Goal: Task Accomplishment & Management: Complete application form

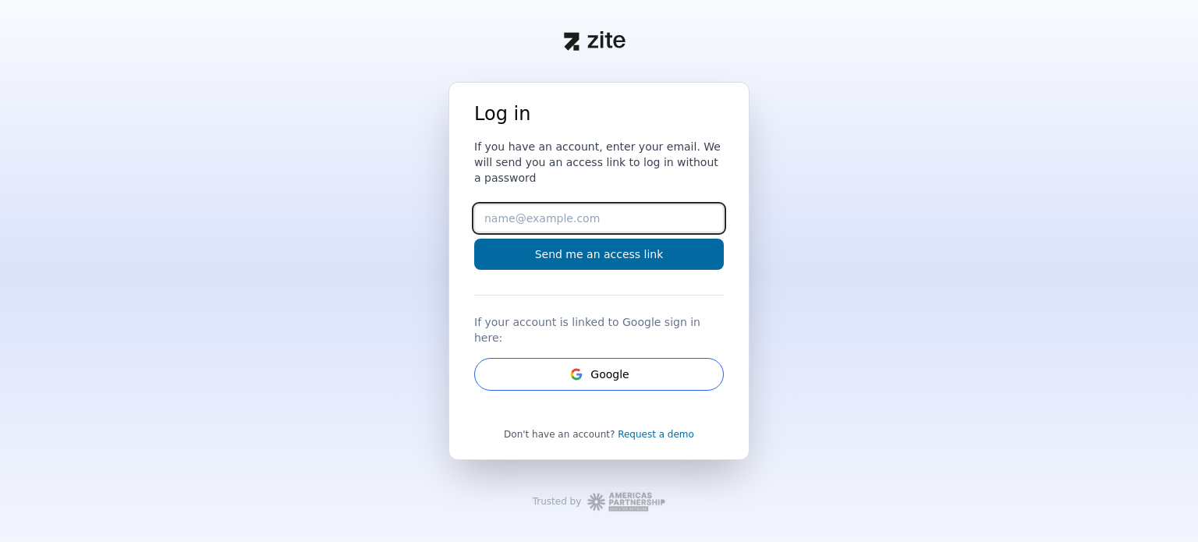
click at [500, 223] on input "Email" at bounding box center [599, 218] width 250 height 28
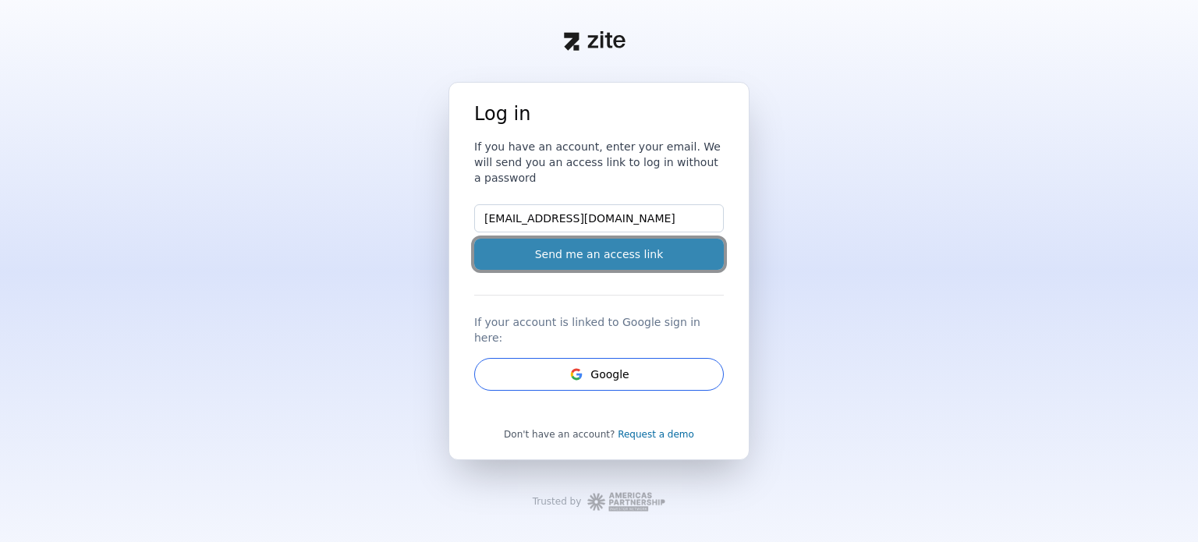
click at [577, 252] on button "Send me an access link" at bounding box center [599, 254] width 250 height 31
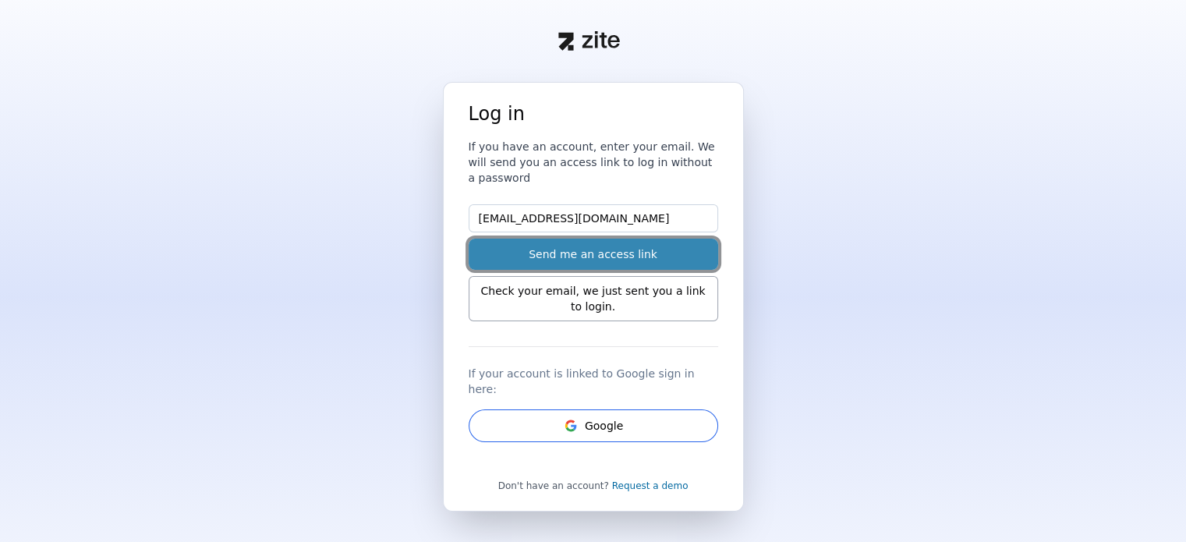
click at [615, 239] on button "Send me an access link" at bounding box center [594, 254] width 250 height 31
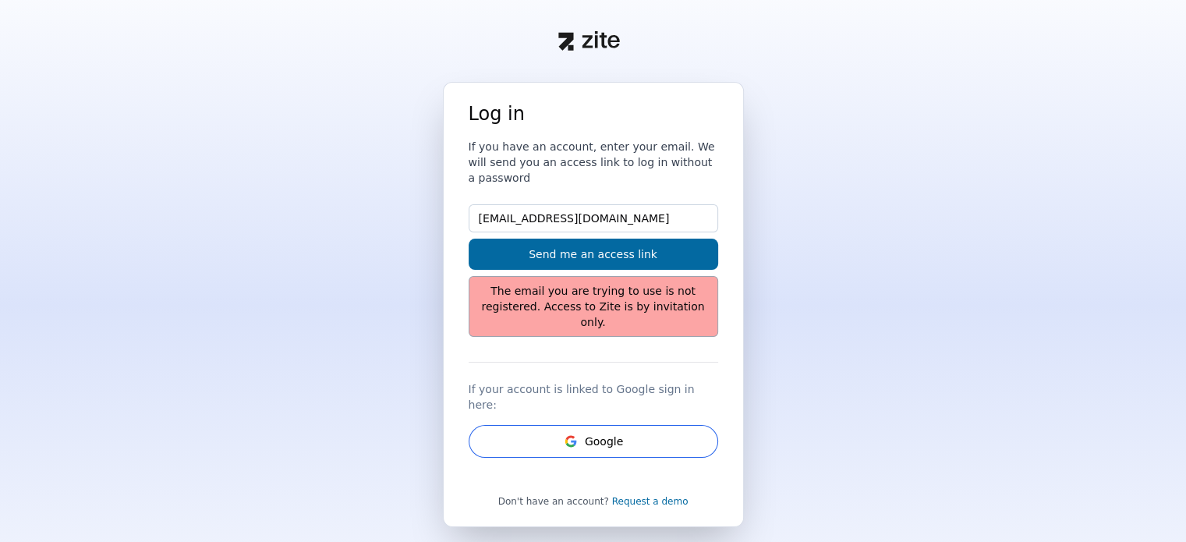
click at [787, 153] on div "Log in If you have an account, enter your email. We will send you an access lin…" at bounding box center [593, 346] width 1186 height 529
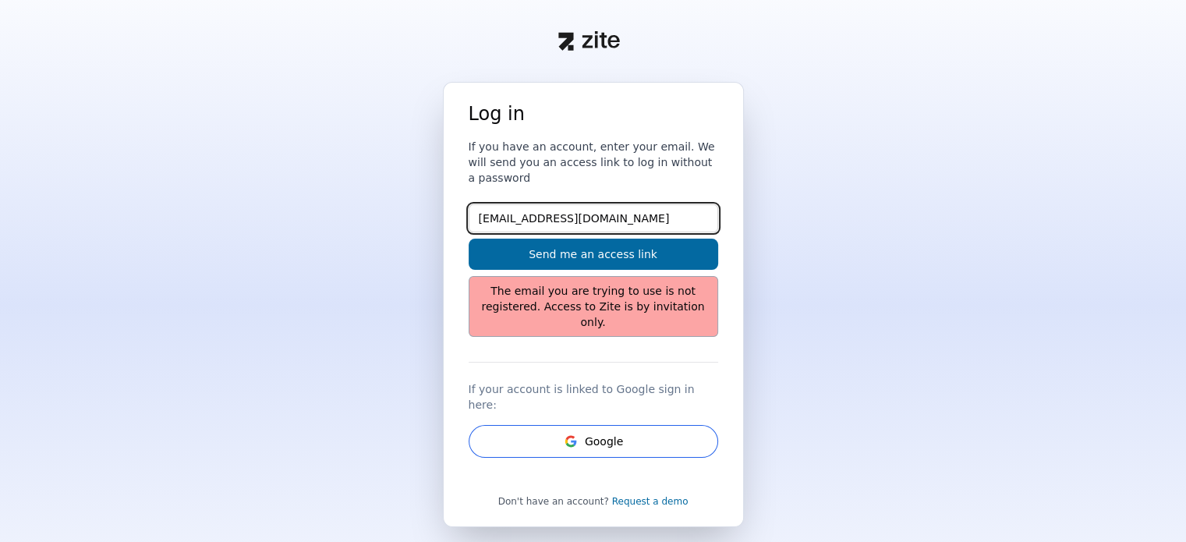
click at [506, 204] on input "[EMAIL_ADDRESS][DOMAIN_NAME]" at bounding box center [594, 218] width 250 height 28
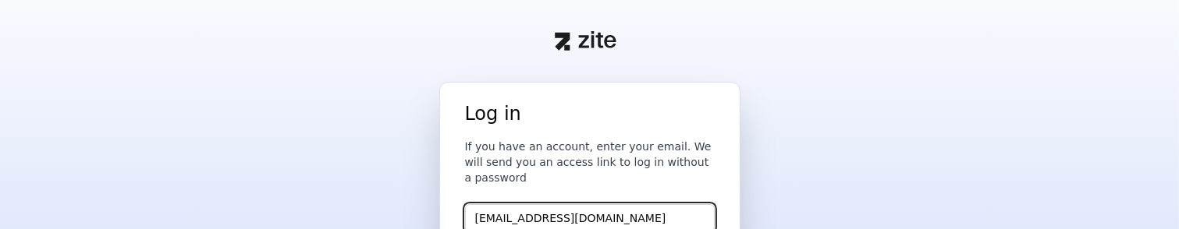
type input "jecke1@antioch.edu"
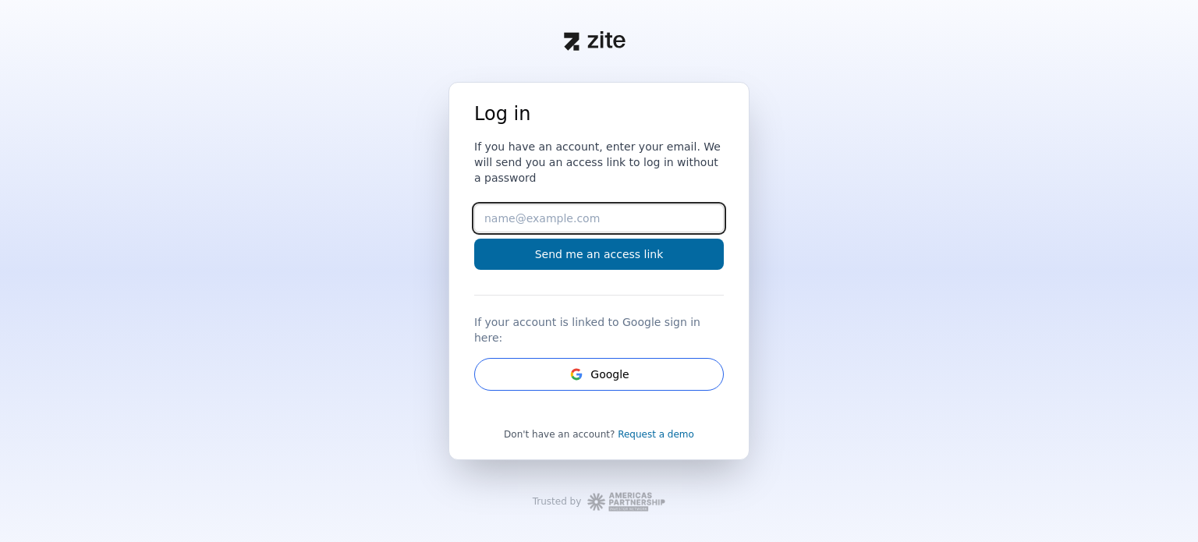
click at [484, 226] on input "Email" at bounding box center [599, 218] width 250 height 28
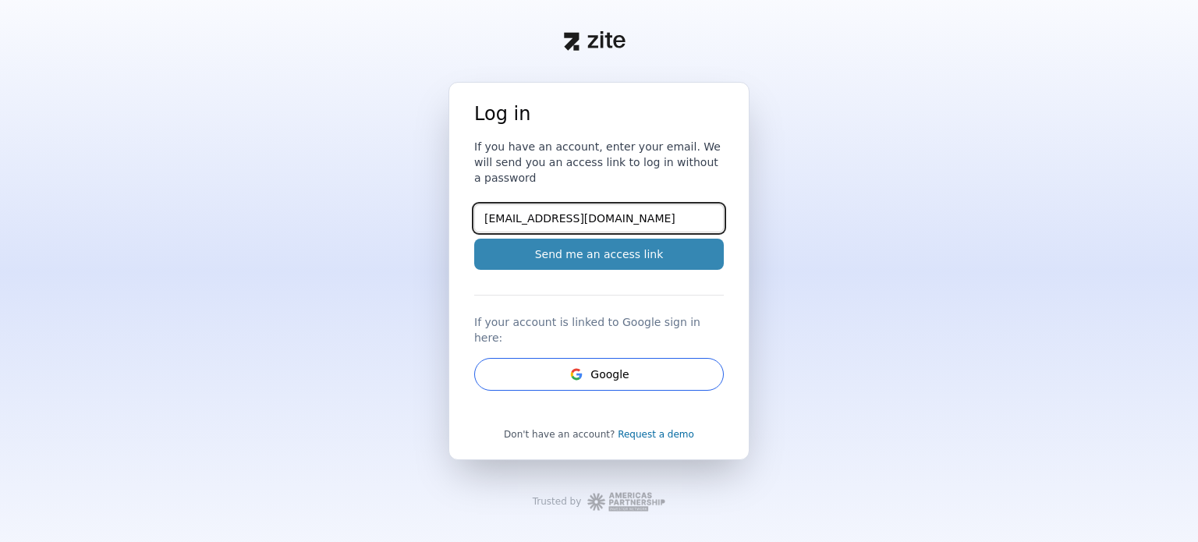
type input "[EMAIL_ADDRESS][DOMAIN_NAME]"
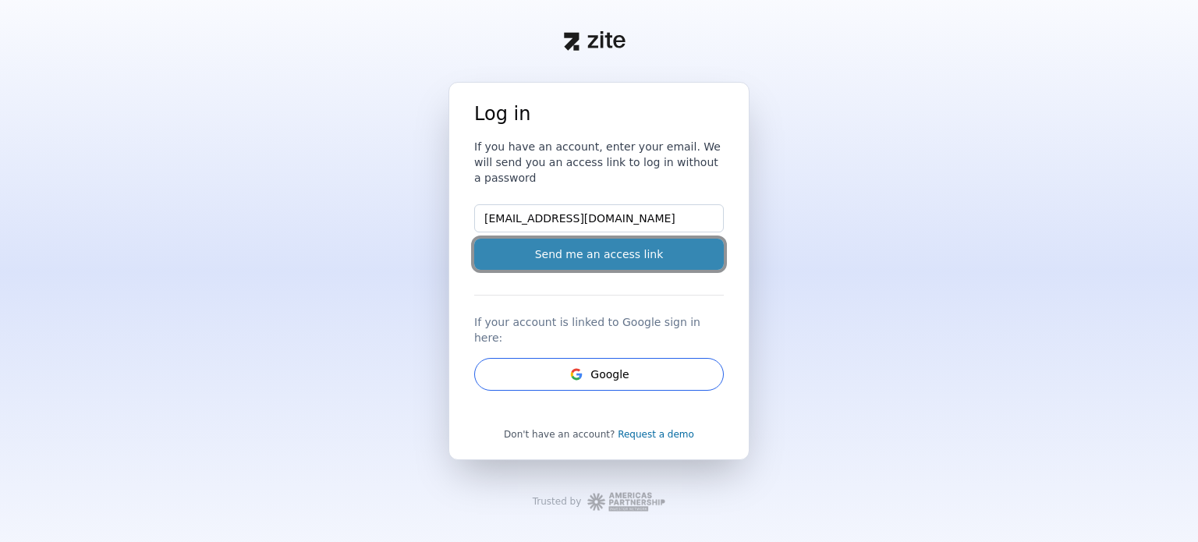
click at [523, 254] on button "Send me an access link" at bounding box center [599, 254] width 250 height 31
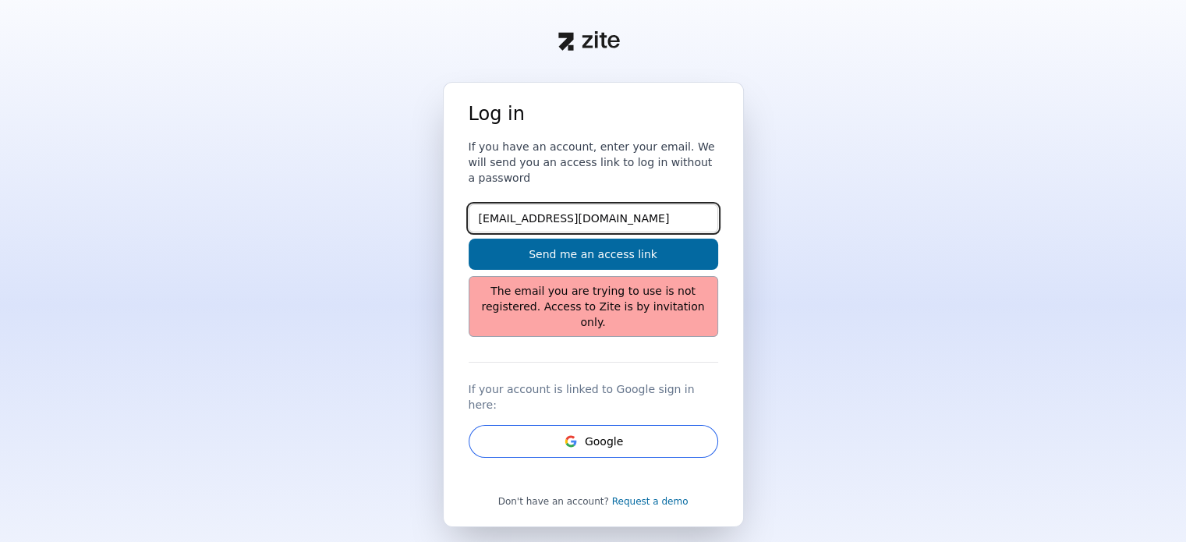
drag, startPoint x: 598, startPoint y: 205, endPoint x: 468, endPoint y: 192, distance: 130.9
click at [469, 204] on input "buzecker@gmail.com" at bounding box center [594, 218] width 250 height 28
type input "jsecker1@ntioch.edu"
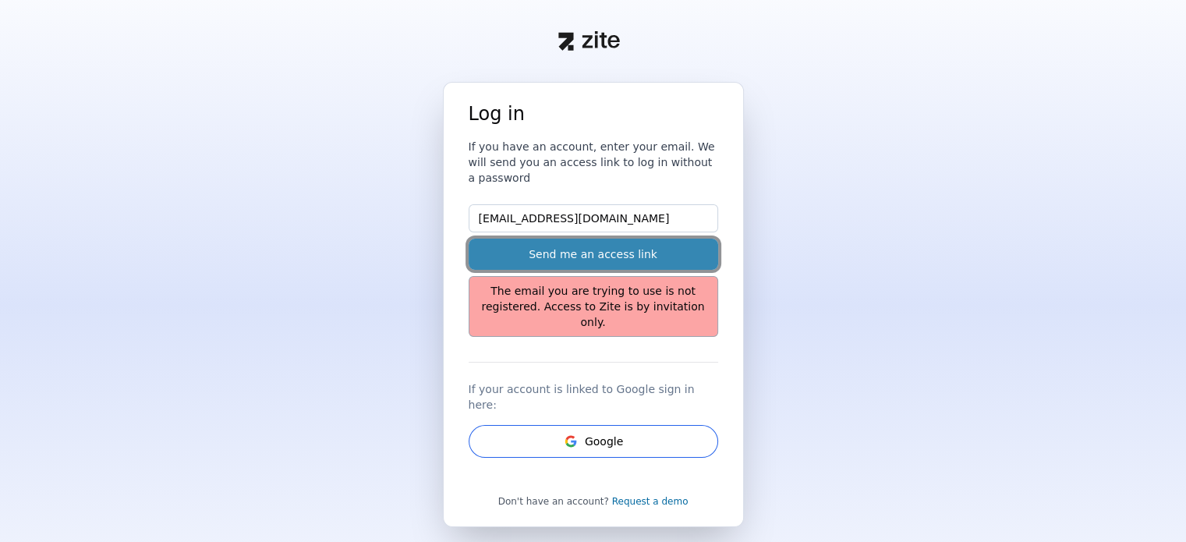
click at [521, 239] on button "Send me an access link" at bounding box center [594, 254] width 250 height 31
click at [543, 239] on button "Send me an access link" at bounding box center [594, 254] width 250 height 31
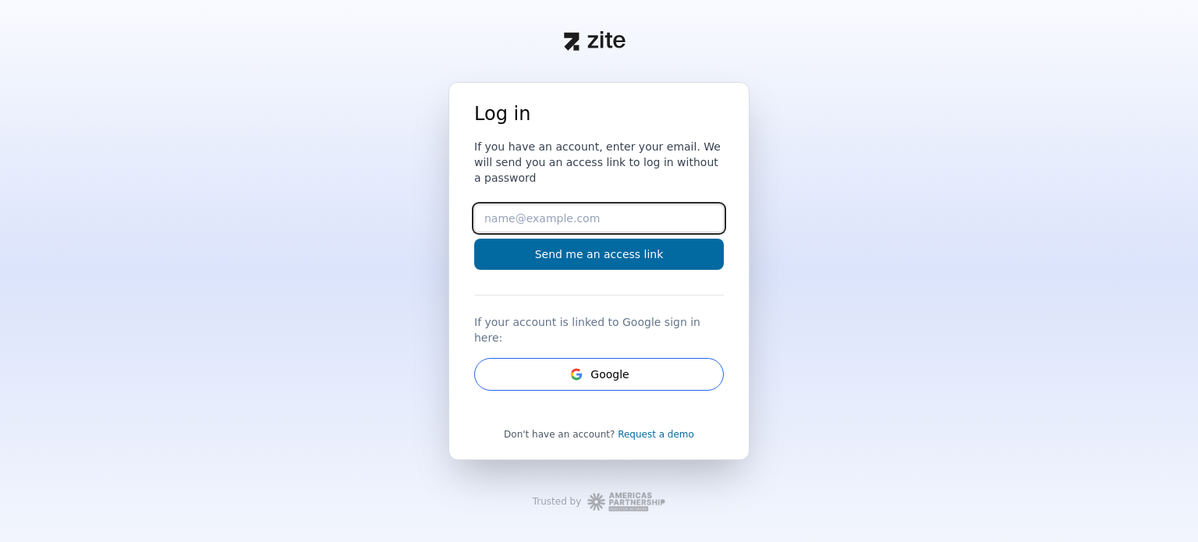
click at [488, 222] on input "Email" at bounding box center [599, 218] width 250 height 28
click at [474, 239] on button "Send me an access link" at bounding box center [599, 254] width 250 height 31
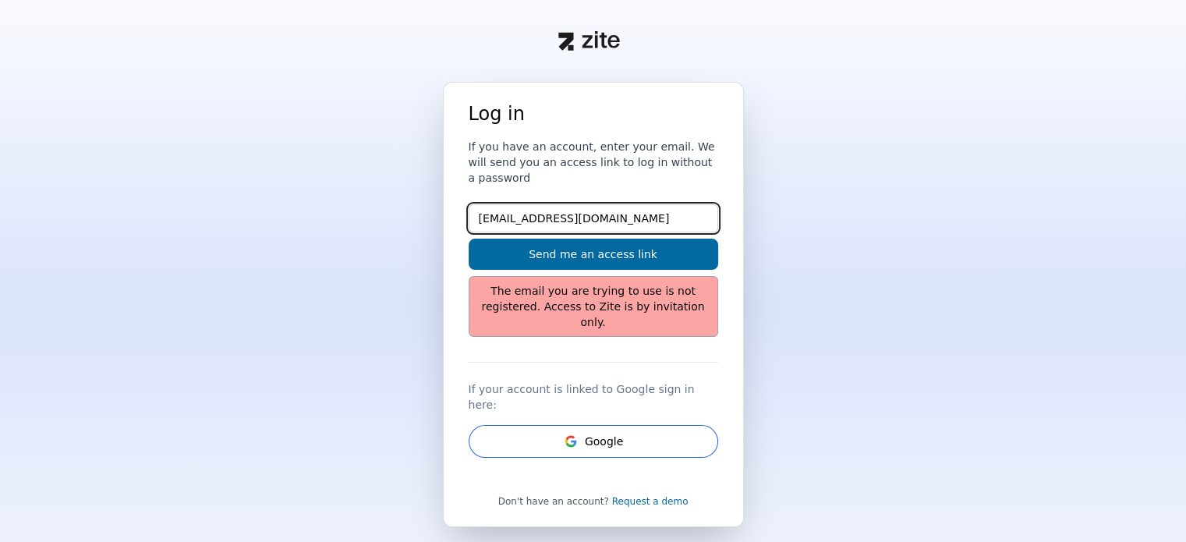
click at [485, 204] on input "becker1@gmail.com" at bounding box center [594, 218] width 250 height 28
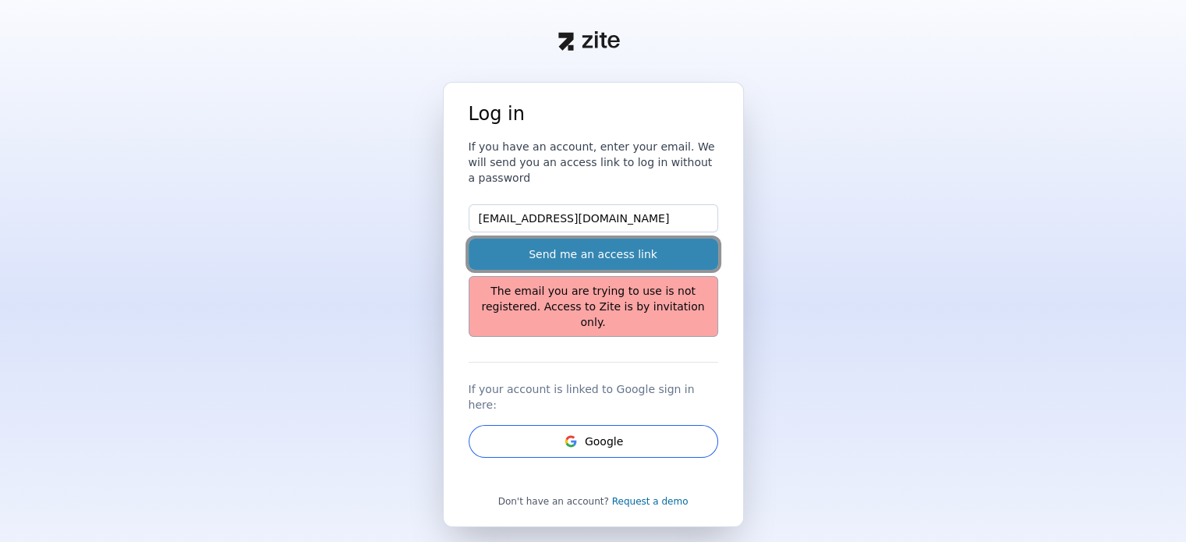
click at [541, 239] on button "Send me an access link" at bounding box center [594, 254] width 250 height 31
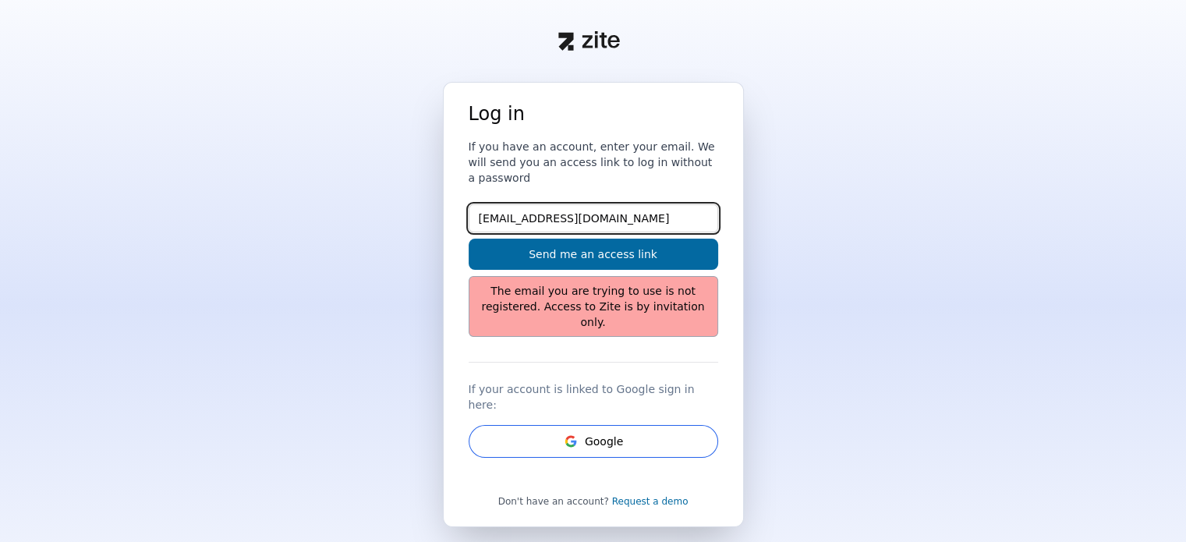
click at [514, 208] on input "jecker1@gmail.com" at bounding box center [594, 218] width 250 height 28
click at [574, 204] on input "jecker1@gmail.com" at bounding box center [594, 218] width 250 height 28
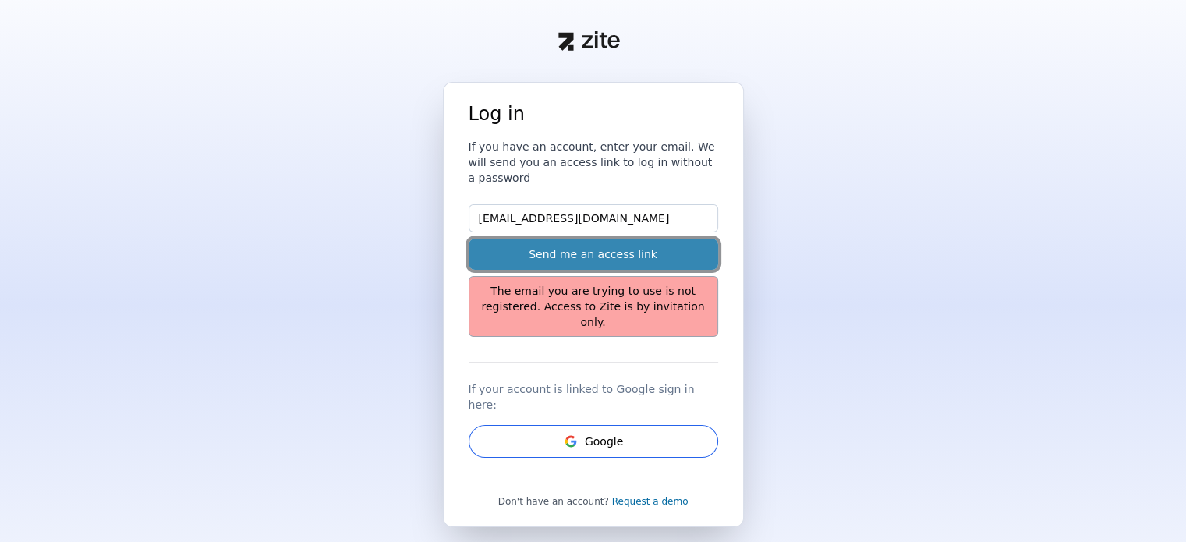
click at [575, 239] on button "Send me an access link" at bounding box center [594, 254] width 250 height 31
click at [583, 239] on button "Send me an access link" at bounding box center [594, 254] width 250 height 31
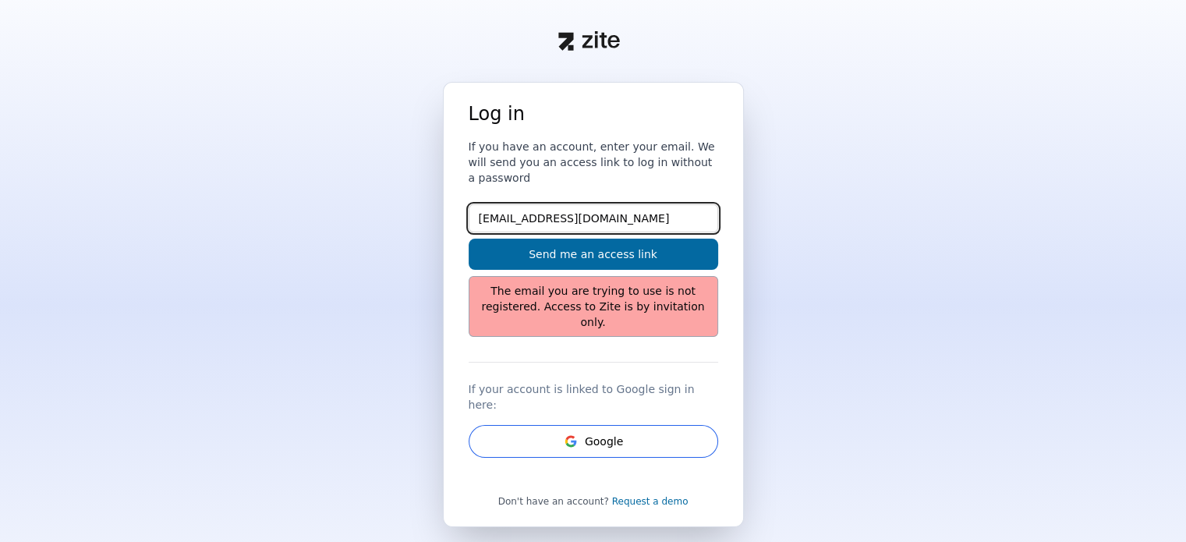
click at [484, 205] on input "jecker1@antioch.edu" at bounding box center [594, 218] width 250 height 28
click at [481, 204] on input "jecker1@antioch.edu" at bounding box center [594, 218] width 250 height 28
click at [484, 206] on input "jecker1@antioch.edu" at bounding box center [594, 218] width 250 height 28
click at [475, 204] on input "jecker1@antioch.edu" at bounding box center [594, 218] width 250 height 28
click at [486, 207] on input "sjecker1@antioch.edu" at bounding box center [594, 218] width 250 height 28
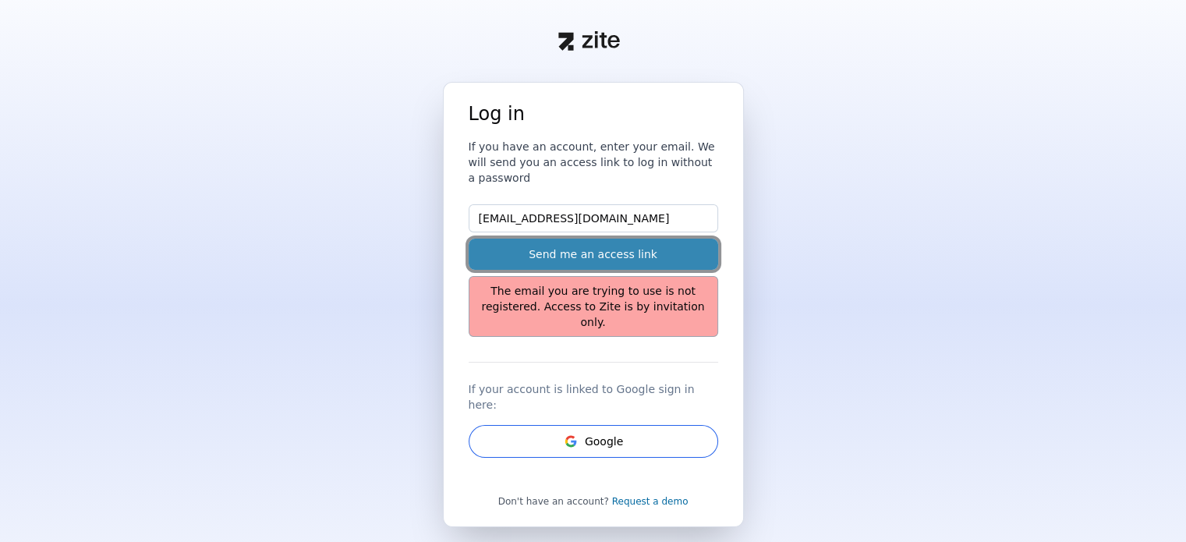
click at [539, 246] on button "Send me an access link" at bounding box center [594, 254] width 250 height 31
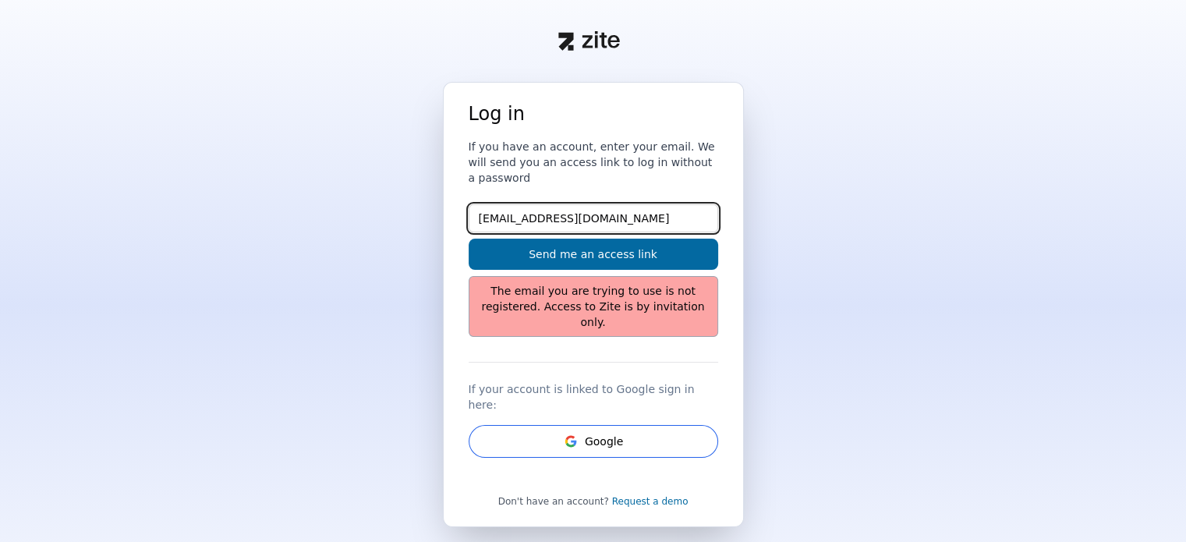
click at [484, 204] on input "jsecker1@antioch.edu" at bounding box center [594, 218] width 250 height 28
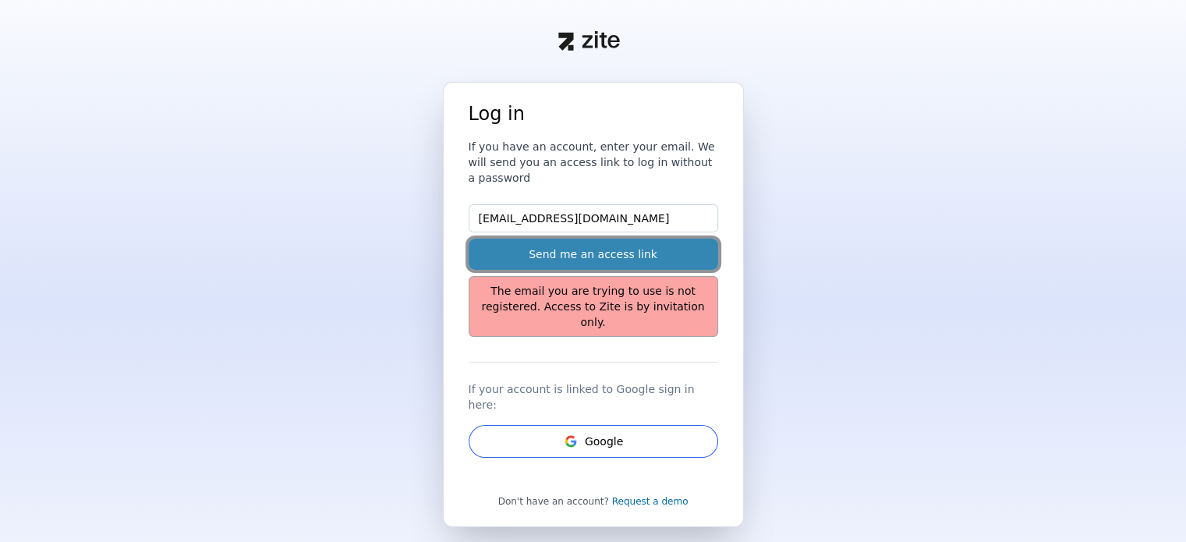
click at [596, 239] on button "Send me an access link" at bounding box center [594, 254] width 250 height 31
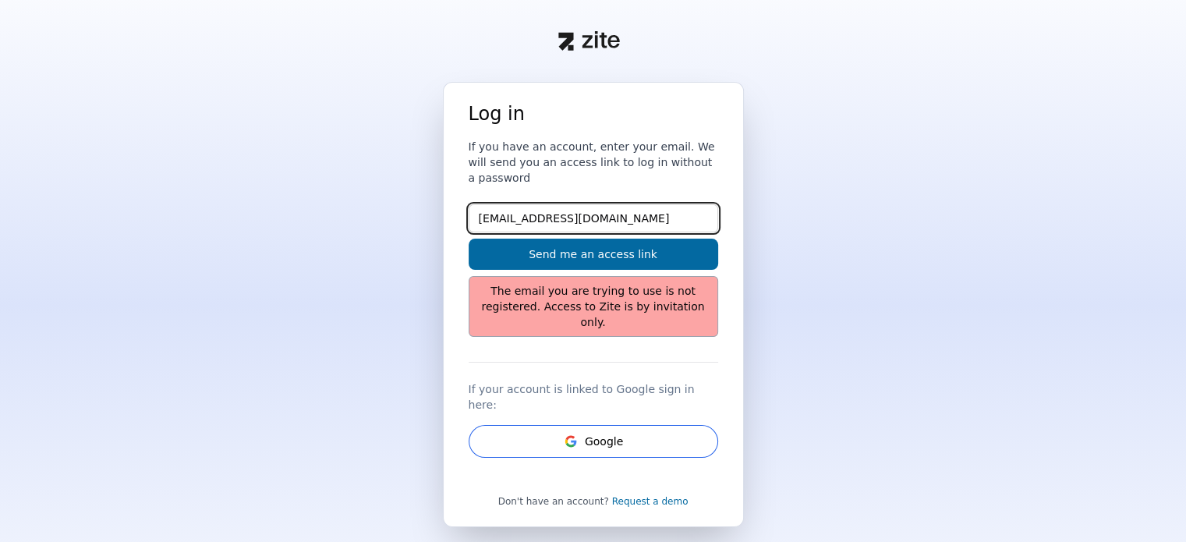
click at [512, 204] on input "jecker1@antioch.edu" at bounding box center [594, 218] width 250 height 28
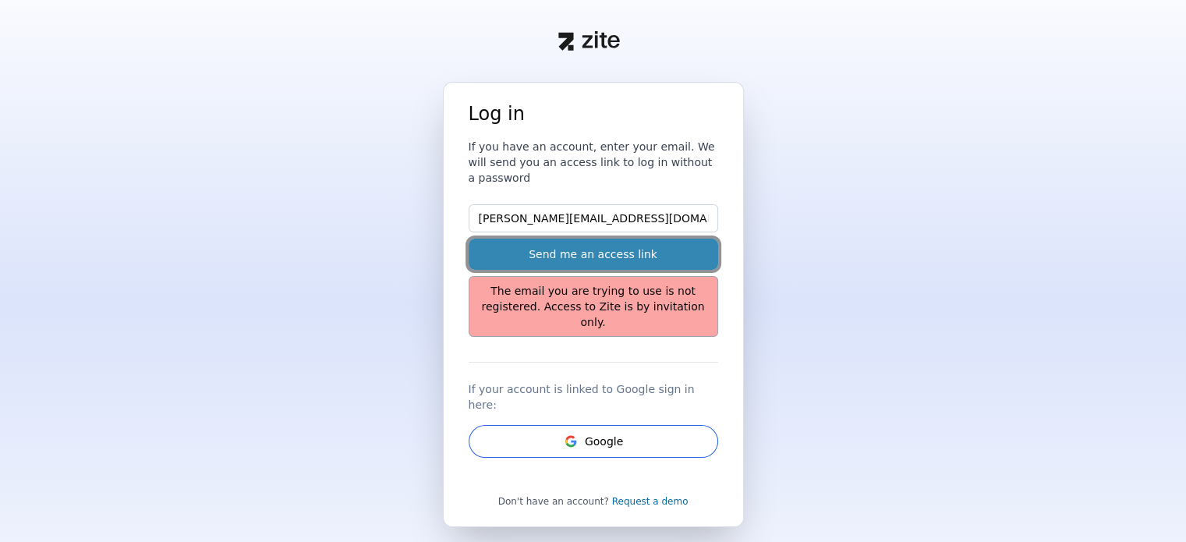
click at [541, 239] on button "Send me an access link" at bounding box center [594, 254] width 250 height 31
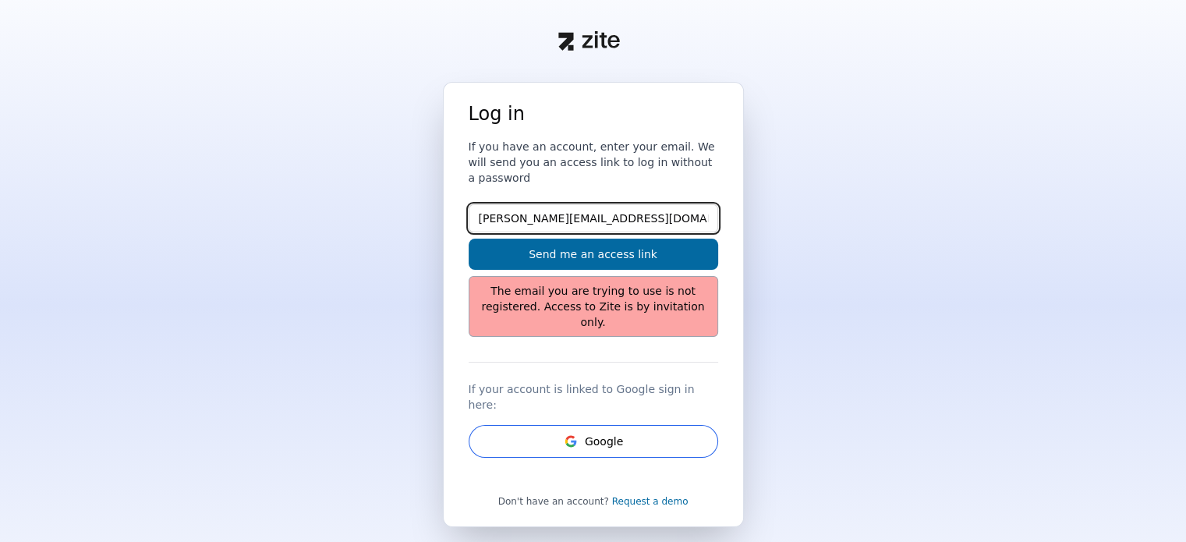
click at [583, 204] on input "jecker@antioch.edu" at bounding box center [594, 218] width 250 height 28
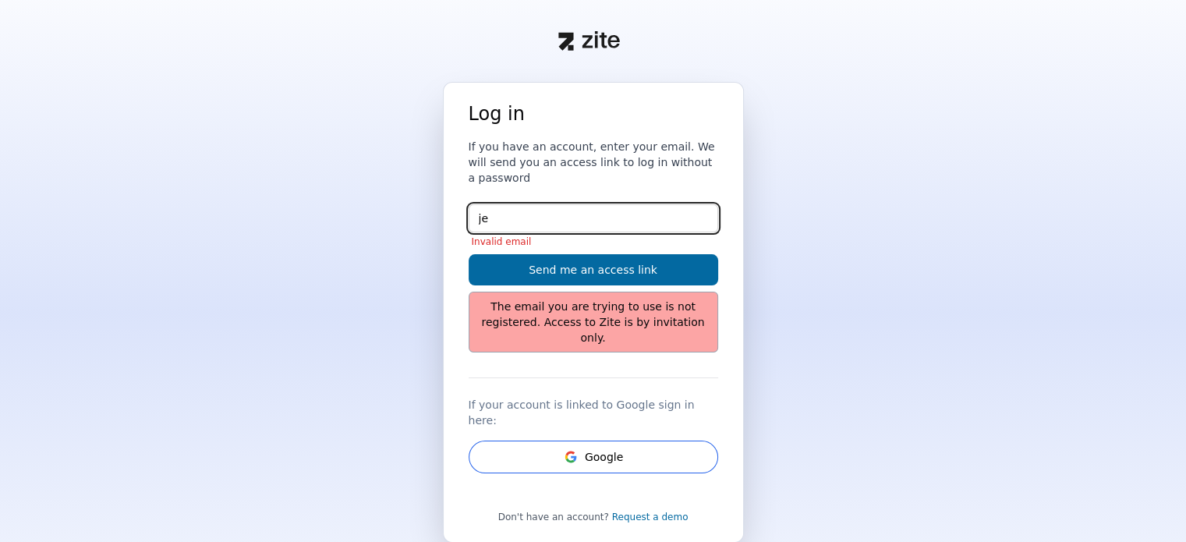
type input "j"
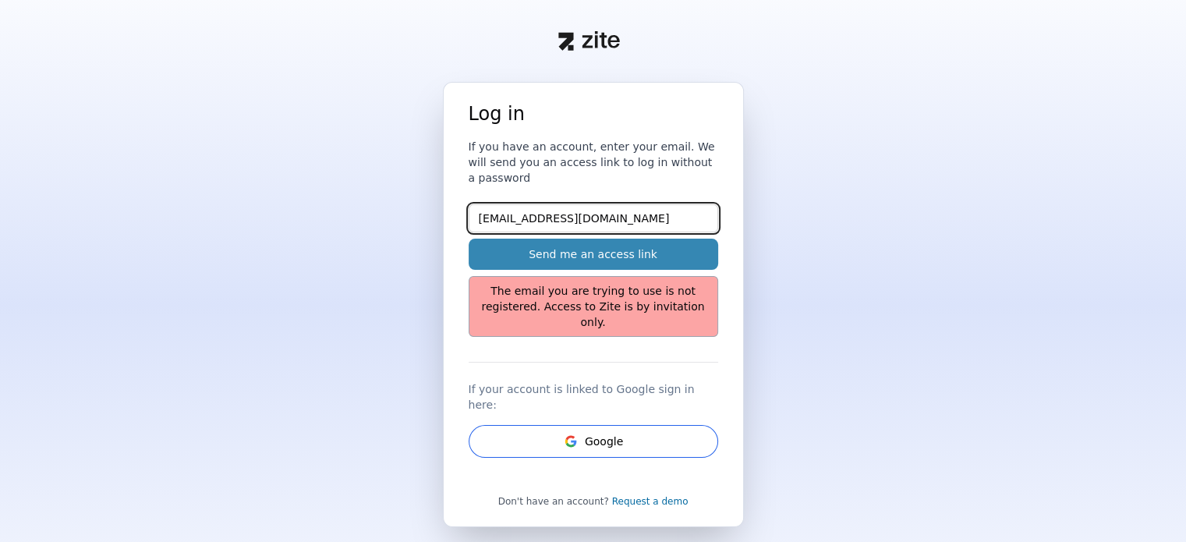
type input "[EMAIL_ADDRESS][DOMAIN_NAME]"
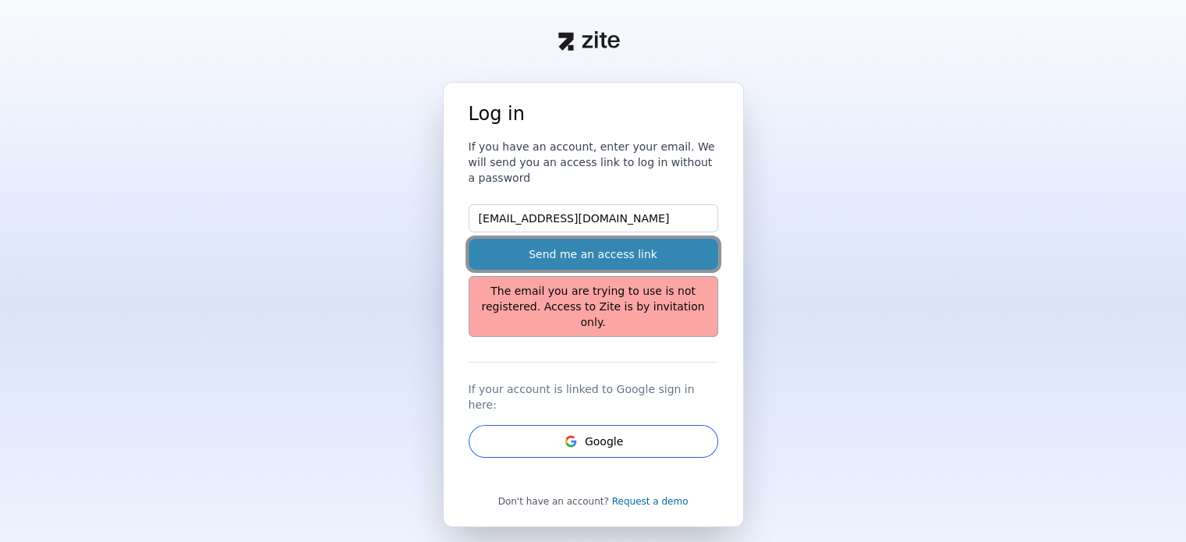
click at [605, 239] on button "Send me an access link" at bounding box center [594, 254] width 250 height 31
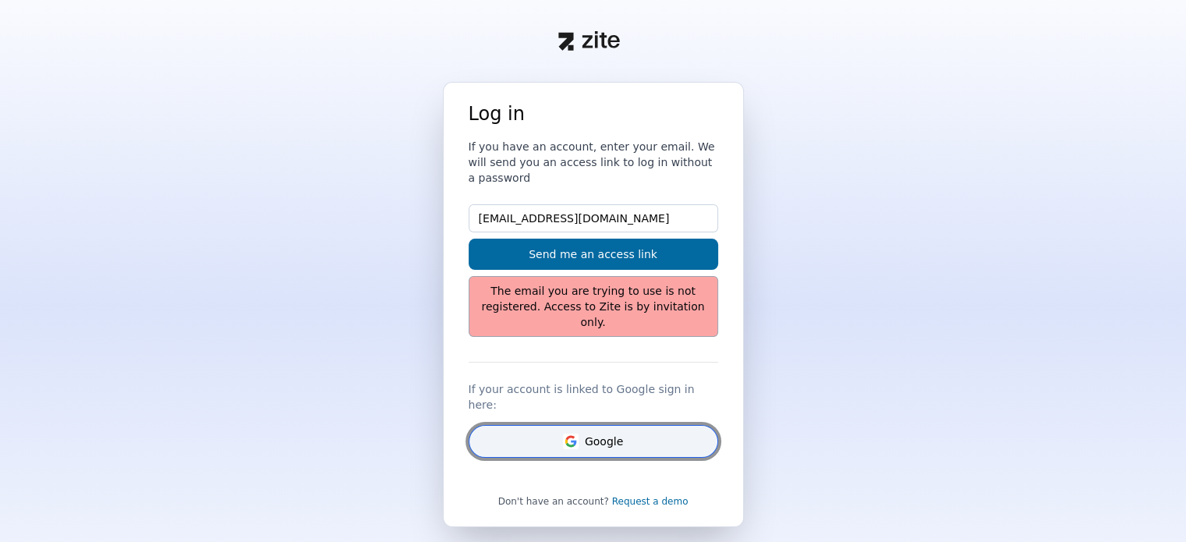
click at [611, 425] on button "Google" at bounding box center [594, 441] width 250 height 33
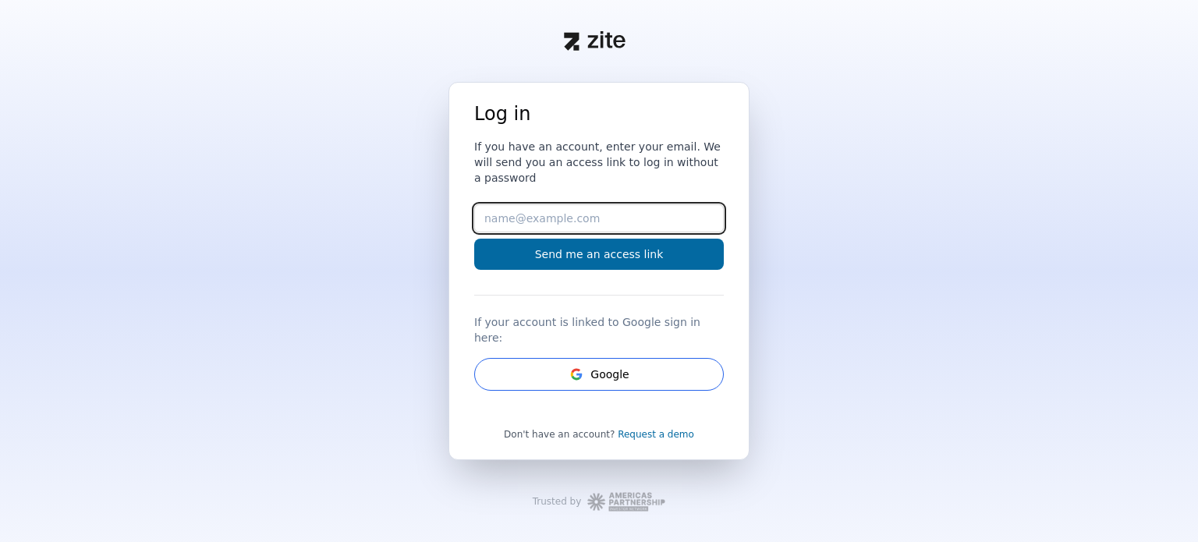
click at [491, 209] on input "Email" at bounding box center [599, 218] width 250 height 28
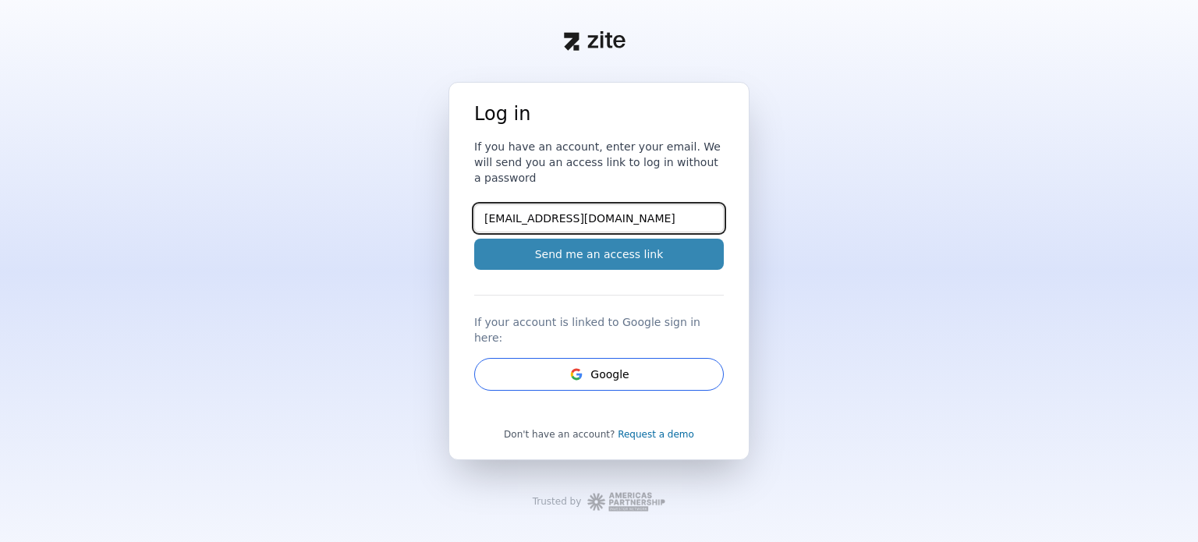
type input "becker1@antioch.edu"
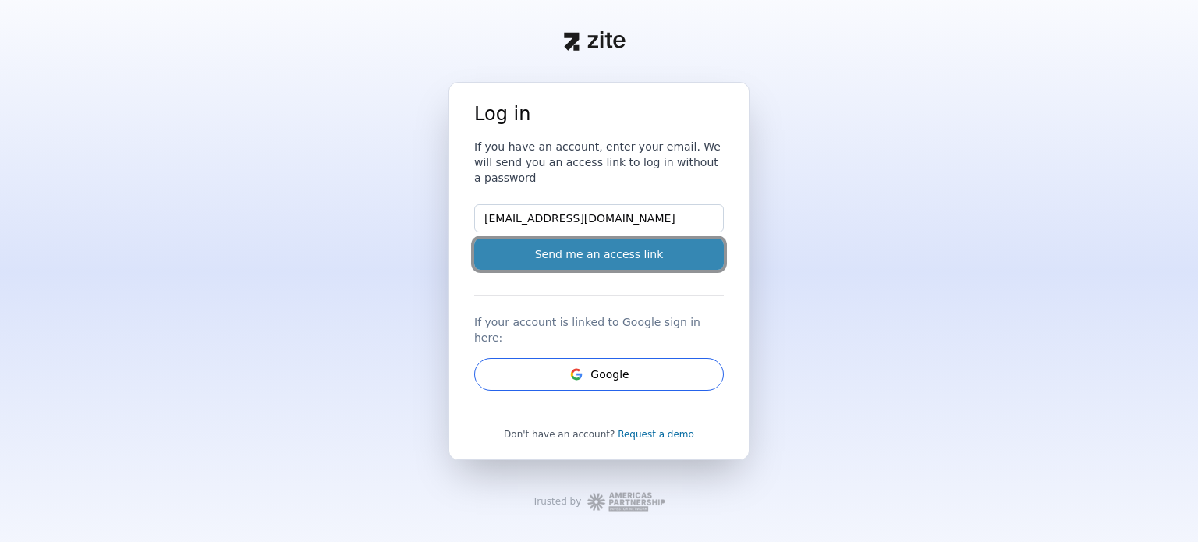
click at [521, 248] on button "Send me an access link" at bounding box center [599, 254] width 250 height 31
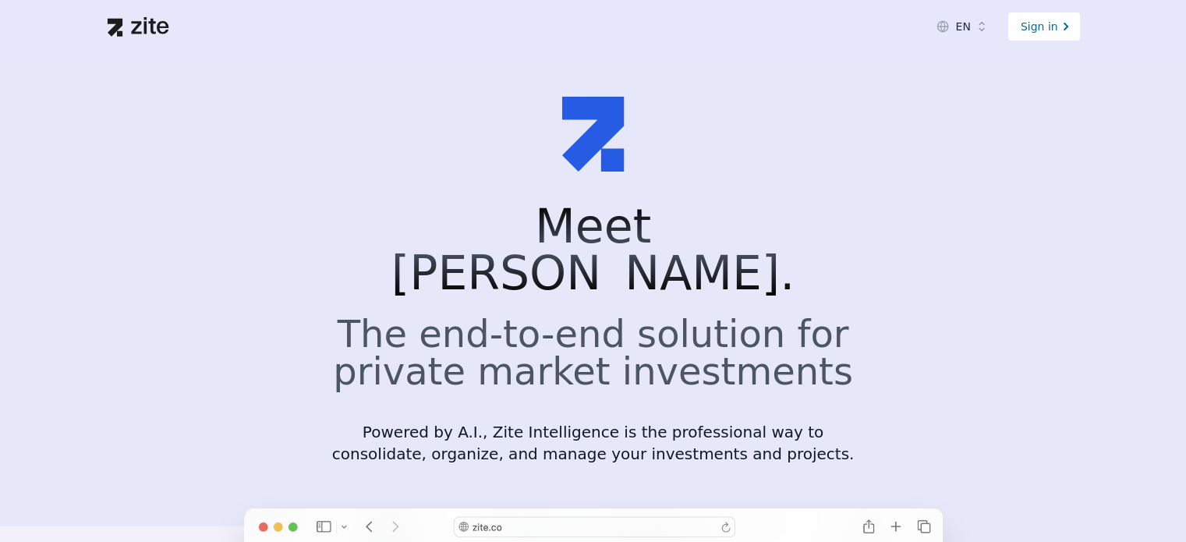
click at [1043, 27] on div "Sign in" at bounding box center [1045, 26] width 72 height 28
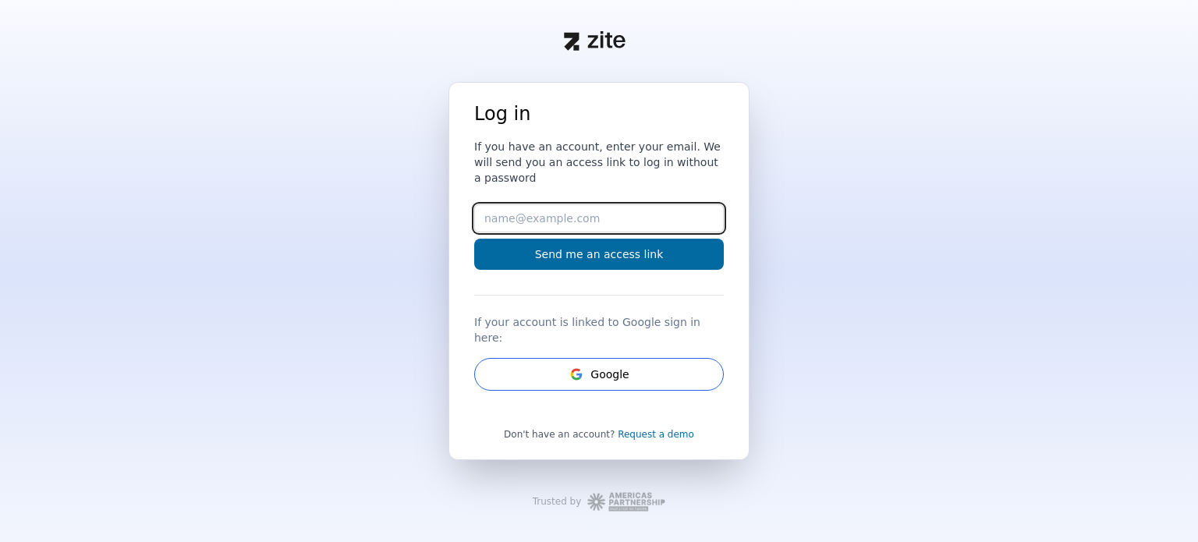
click at [637, 222] on input "Email" at bounding box center [599, 218] width 250 height 28
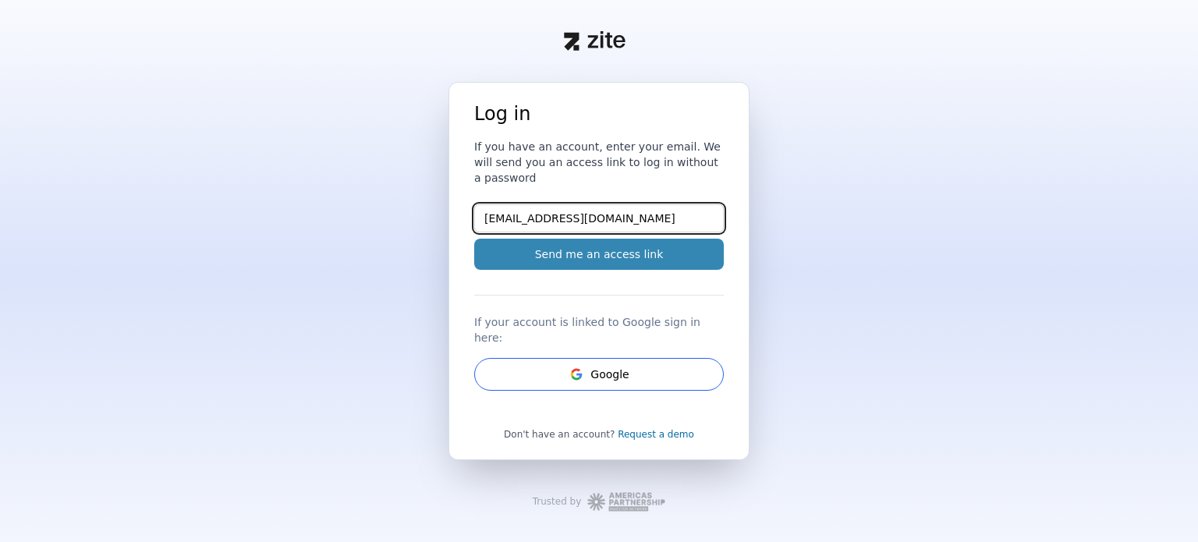
type input "jecker1@antioch.edu"
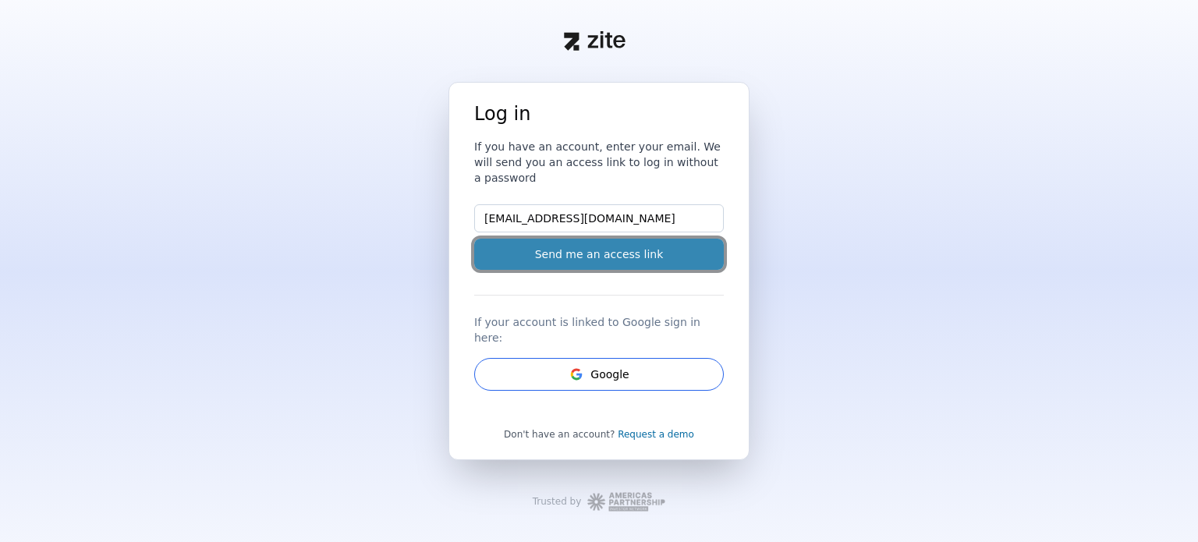
click at [590, 249] on button "Send me an access link" at bounding box center [599, 254] width 250 height 31
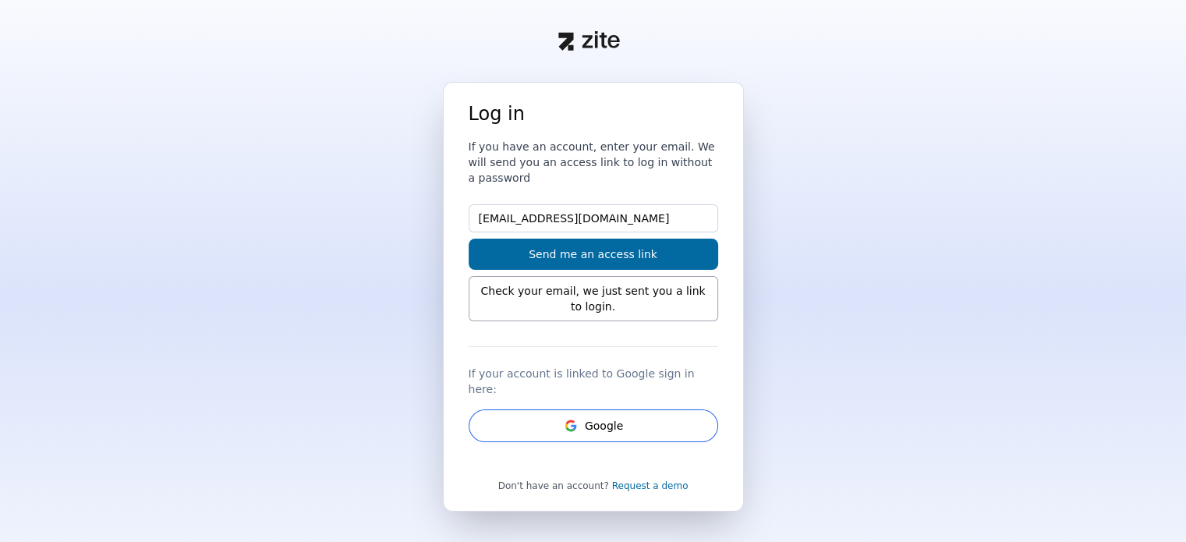
click at [533, 286] on div "Check your email, we just sent you a link to login." at bounding box center [594, 298] width 250 height 45
click at [493, 276] on div "Check your email, we just sent you a link to login." at bounding box center [594, 298] width 250 height 45
click at [580, 293] on div "Check your email, we just sent you a link to login." at bounding box center [594, 298] width 250 height 45
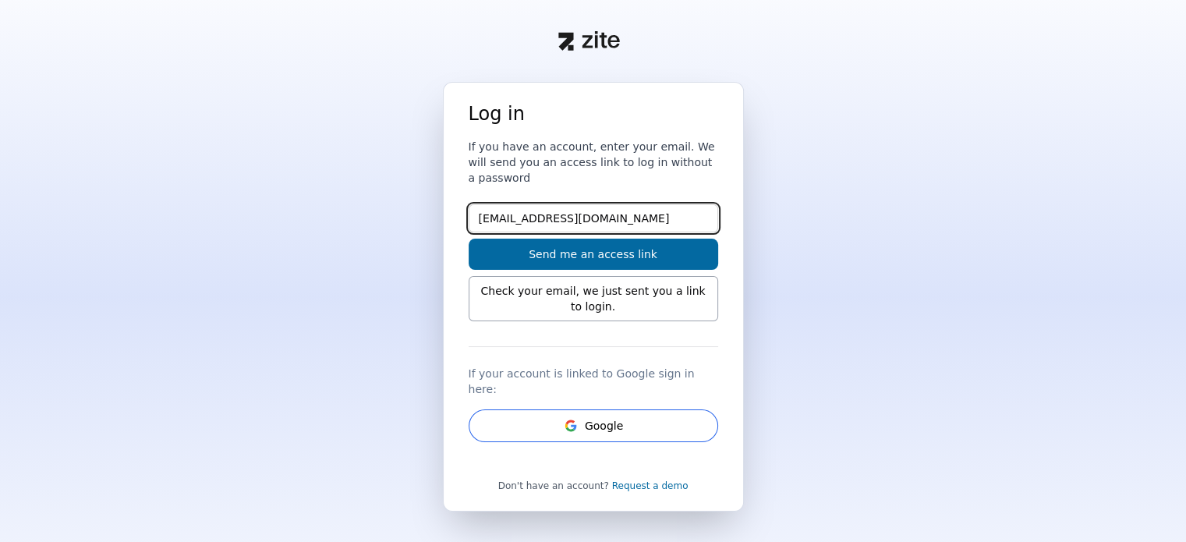
click at [599, 204] on input "jecker1@antioch.edu" at bounding box center [594, 218] width 250 height 28
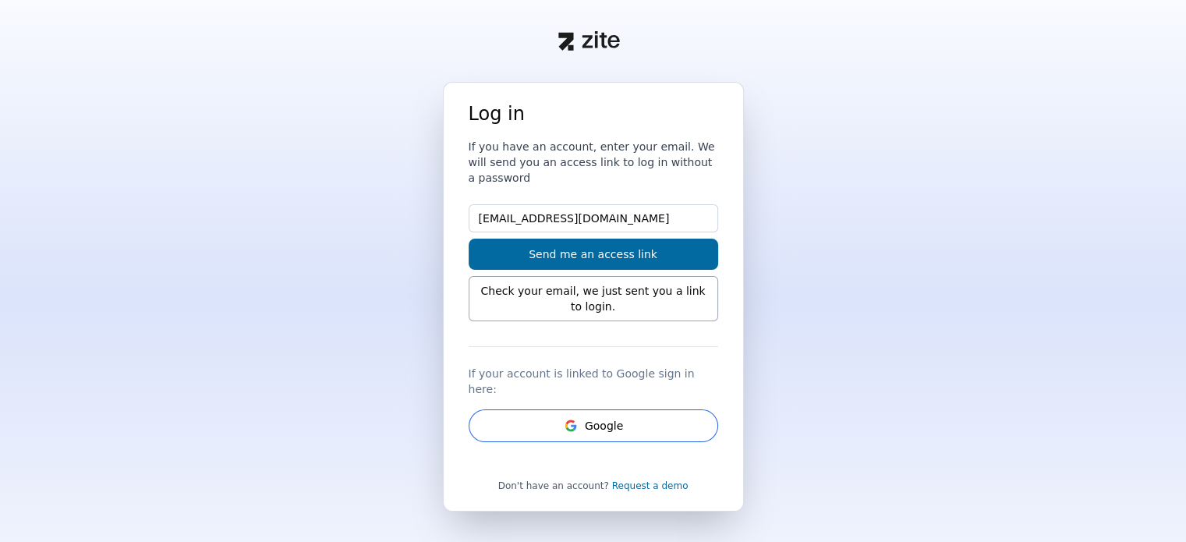
click at [587, 279] on div "Check your email, we just sent you a link to login." at bounding box center [594, 298] width 250 height 45
click at [632, 282] on div "Check your email, we just sent you a link to login." at bounding box center [594, 298] width 250 height 45
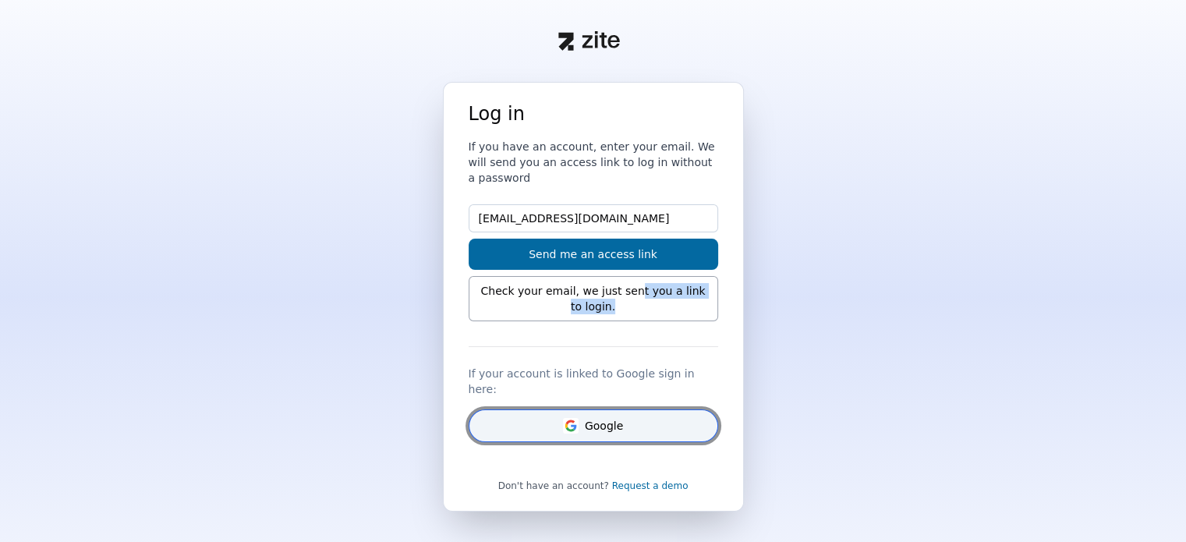
click at [645, 410] on button "Google" at bounding box center [594, 426] width 250 height 33
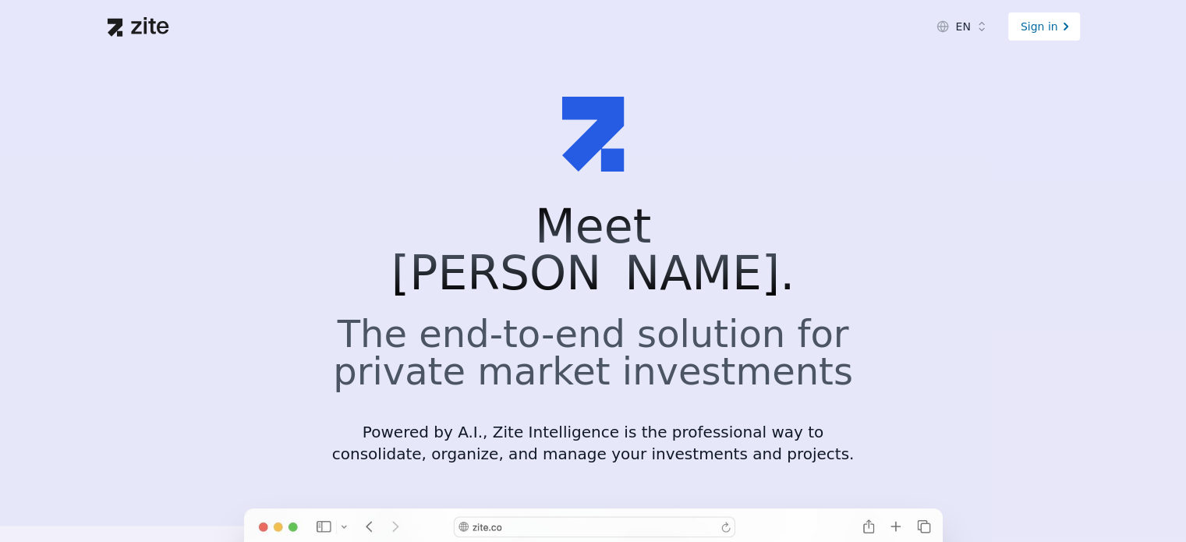
click at [1041, 33] on div "Sign in" at bounding box center [1045, 26] width 72 height 28
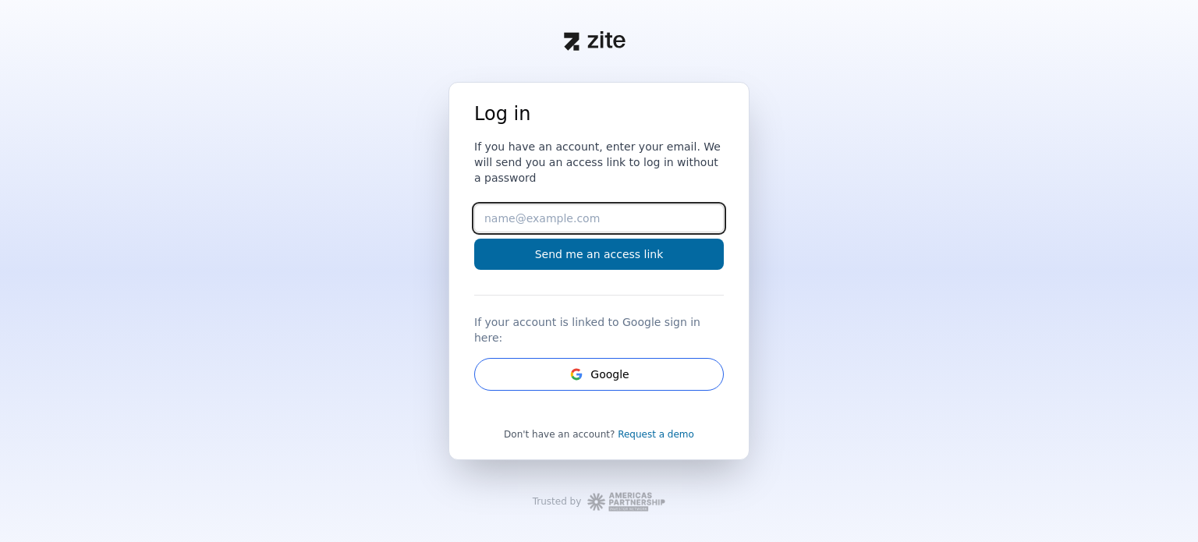
click at [506, 219] on input "Email" at bounding box center [599, 218] width 250 height 28
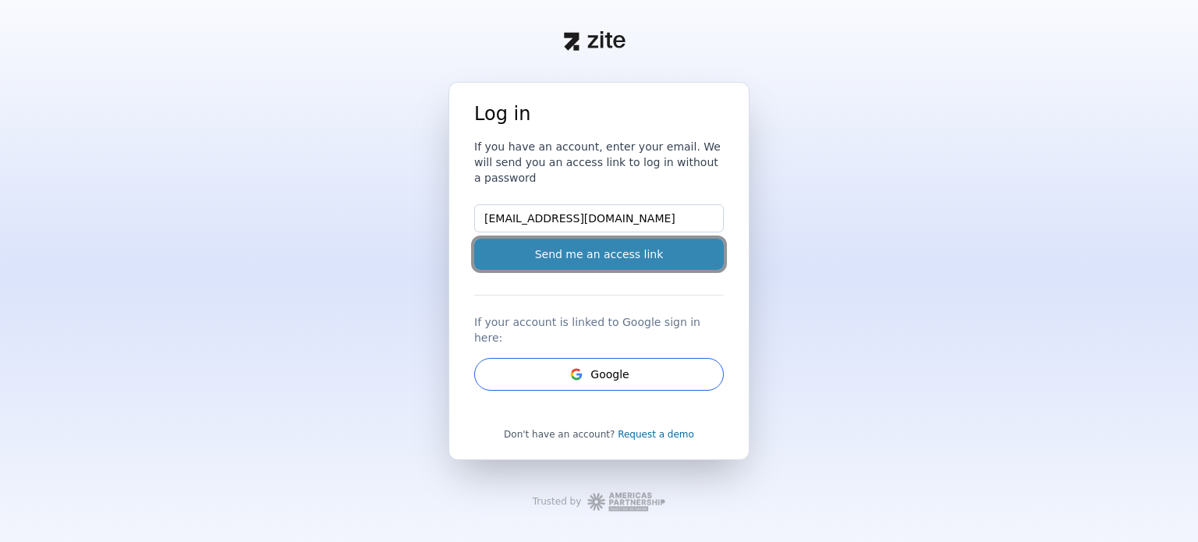
click at [561, 253] on button "Send me an access link" at bounding box center [599, 254] width 250 height 31
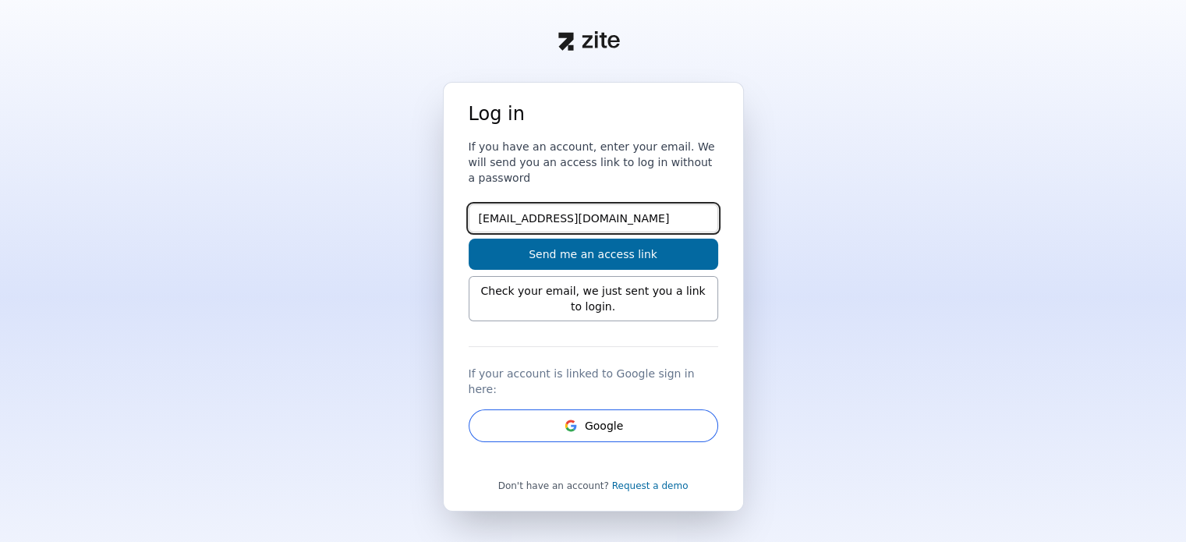
click at [562, 206] on input "[EMAIL_ADDRESS][DOMAIN_NAME]" at bounding box center [594, 218] width 250 height 28
type input "[EMAIL_ADDRESS][DOMAIN_NAME]"
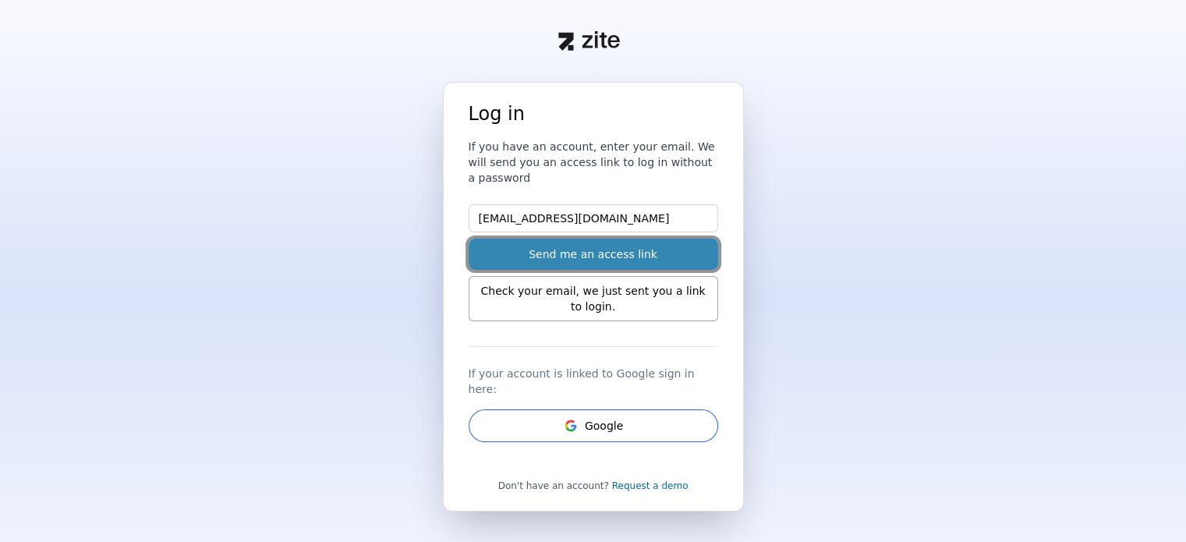
click at [627, 239] on button "Send me an access link" at bounding box center [594, 254] width 250 height 31
